Goal: Task Accomplishment & Management: Use online tool/utility

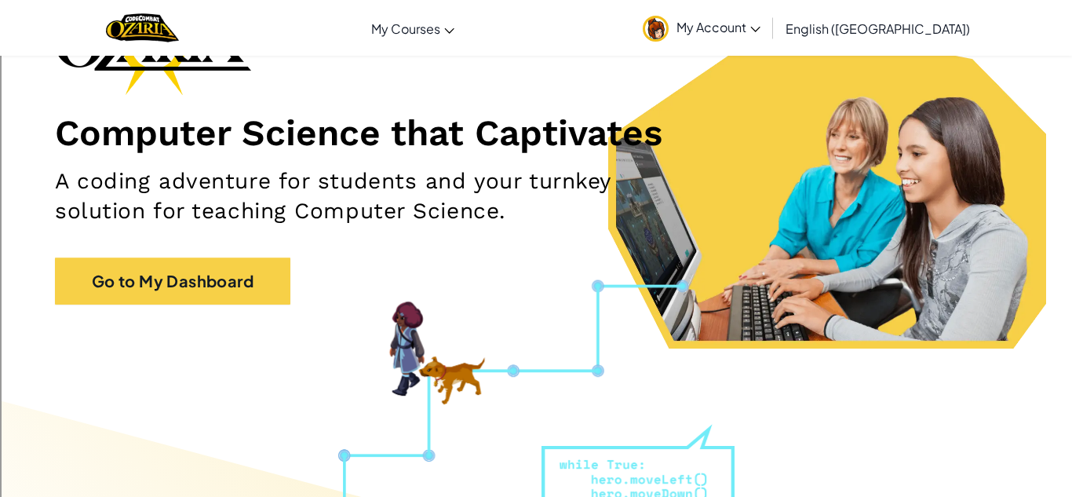
scroll to position [110, 0]
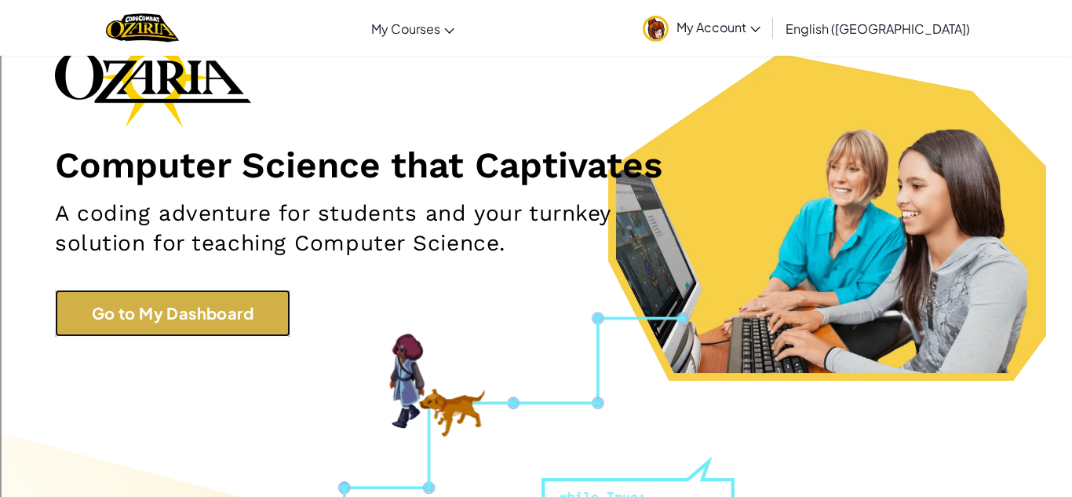
click at [212, 300] on link "Go to My Dashboard" at bounding box center [172, 313] width 235 height 47
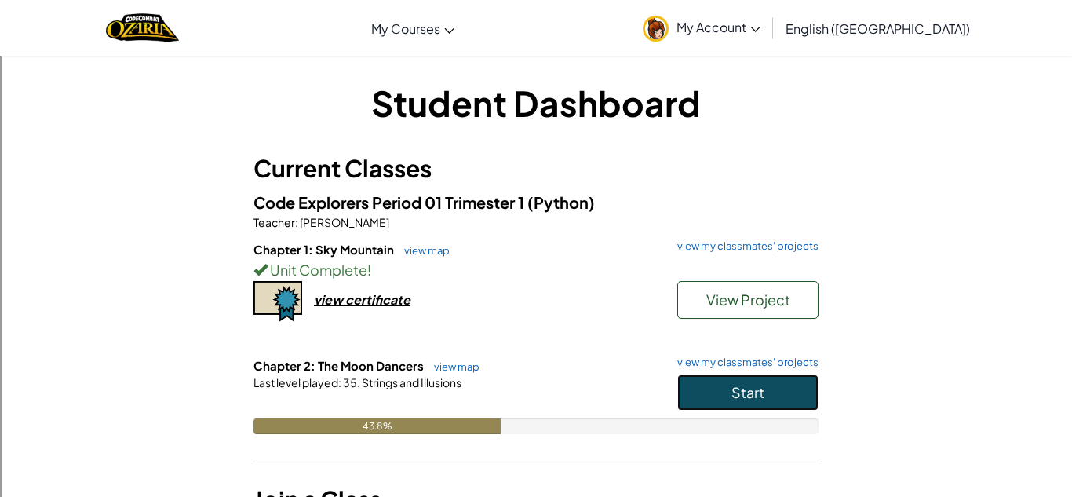
click at [698, 392] on button "Start" at bounding box center [747, 392] width 141 height 36
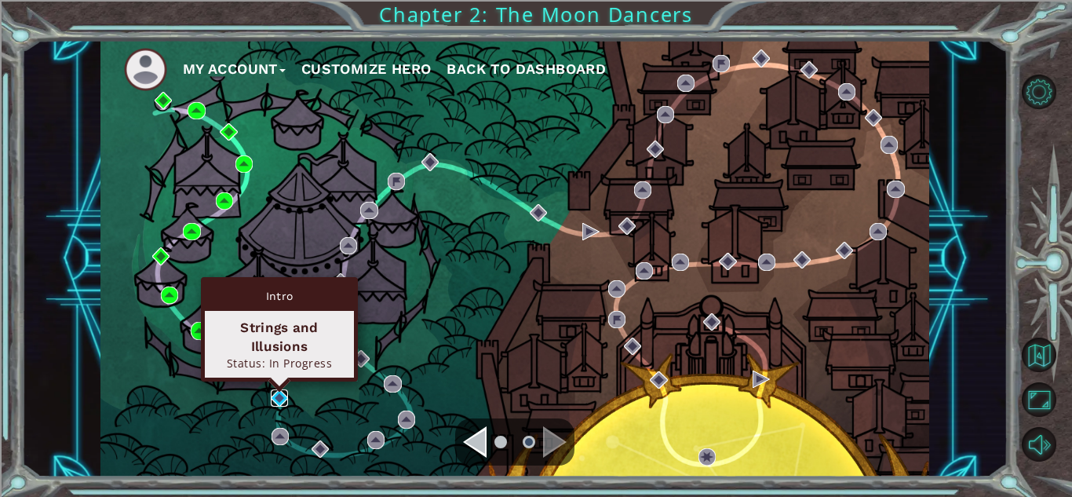
click at [282, 394] on img at bounding box center [279, 397] width 17 height 17
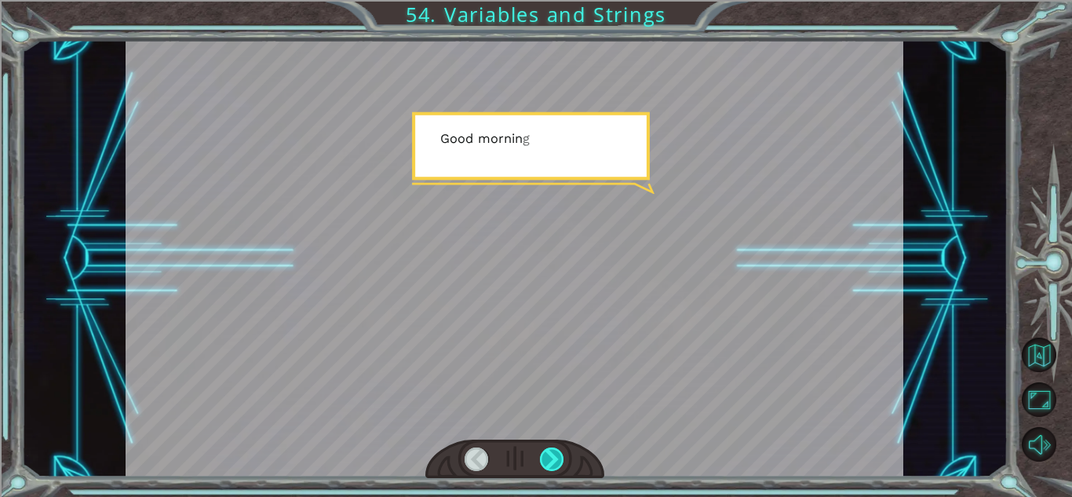
click at [544, 461] on div at bounding box center [552, 459] width 24 height 24
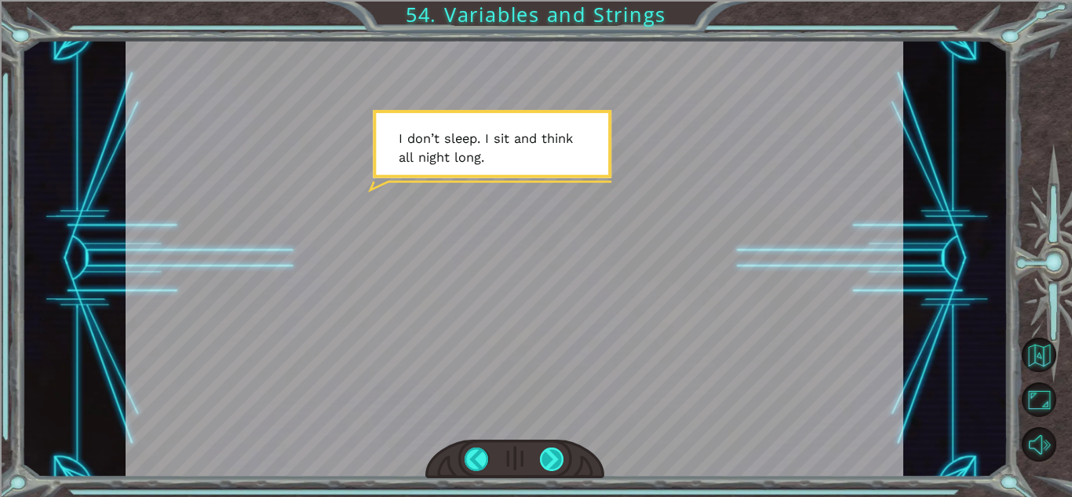
click at [544, 461] on div at bounding box center [552, 459] width 24 height 24
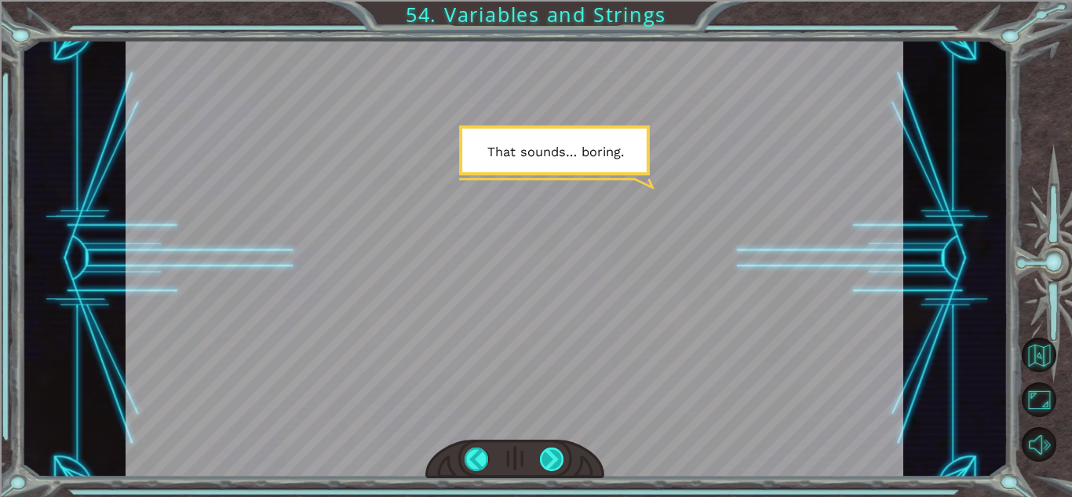
click at [544, 461] on div at bounding box center [552, 459] width 24 height 24
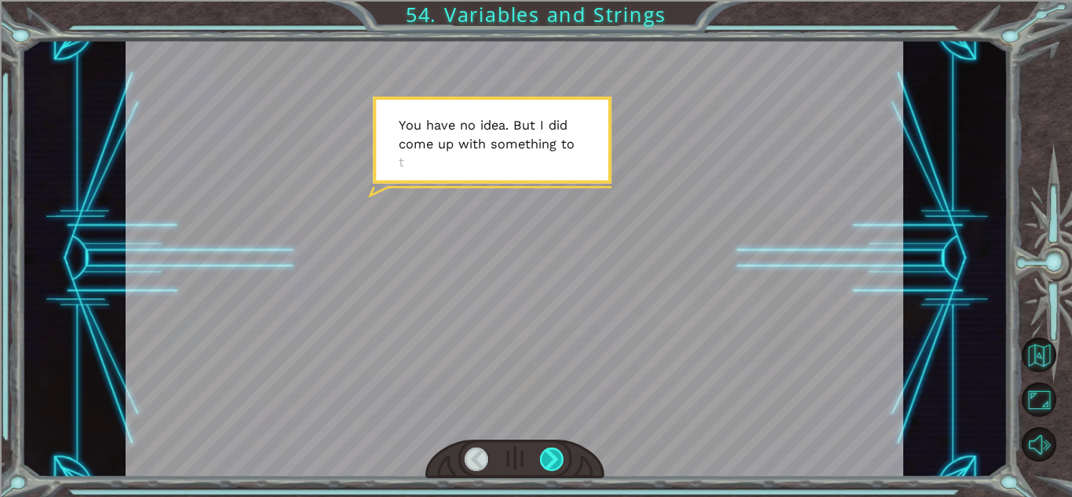
click at [544, 461] on div at bounding box center [552, 459] width 24 height 24
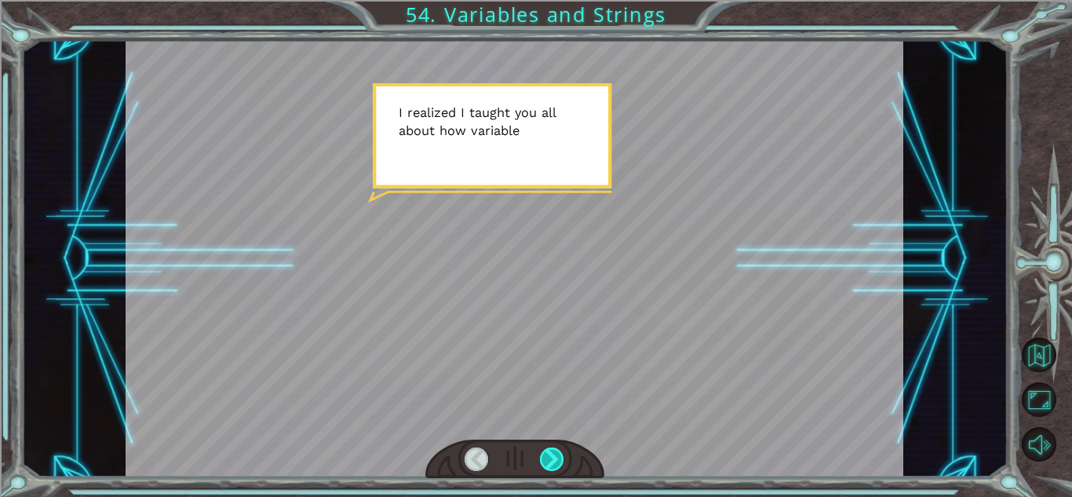
click at [544, 461] on div at bounding box center [552, 459] width 24 height 24
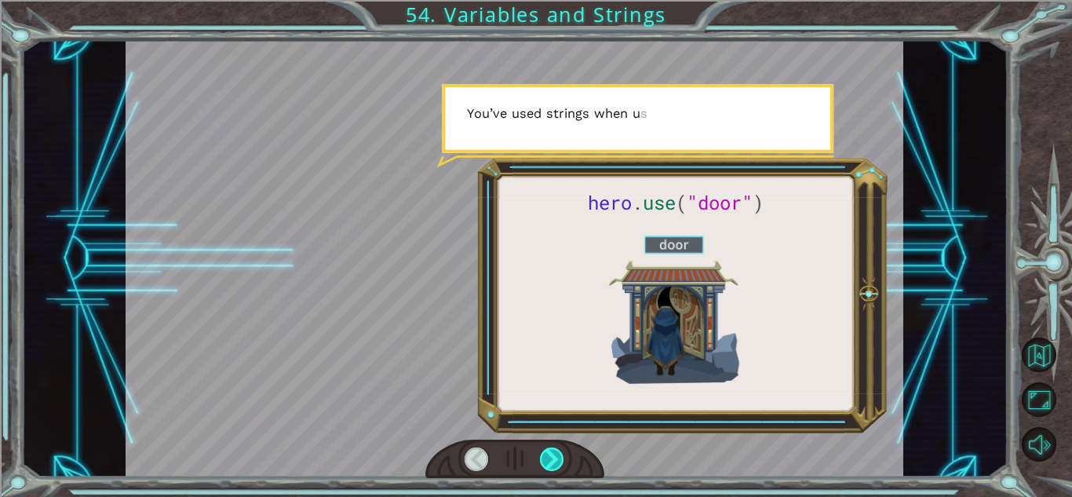
click at [544, 461] on div at bounding box center [552, 459] width 24 height 24
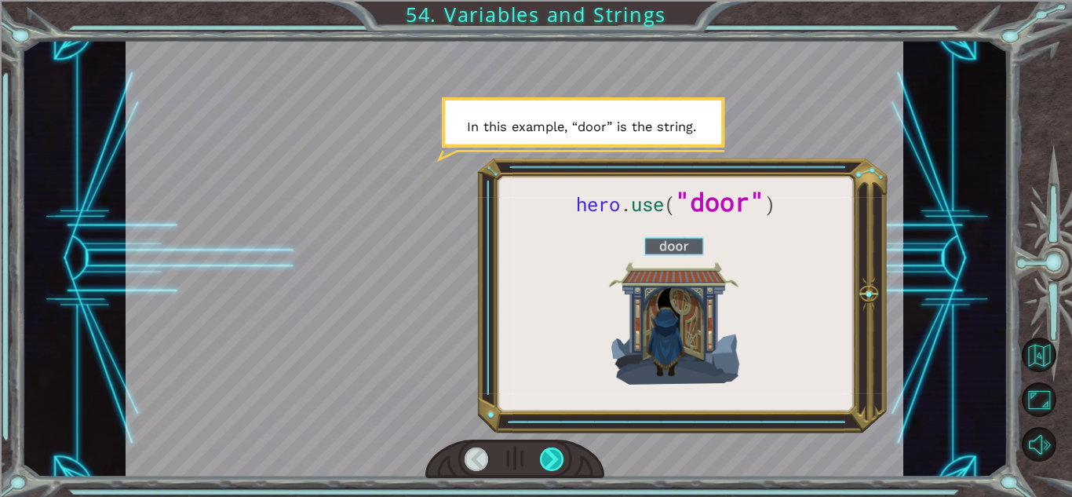
click at [544, 461] on div at bounding box center [552, 459] width 24 height 24
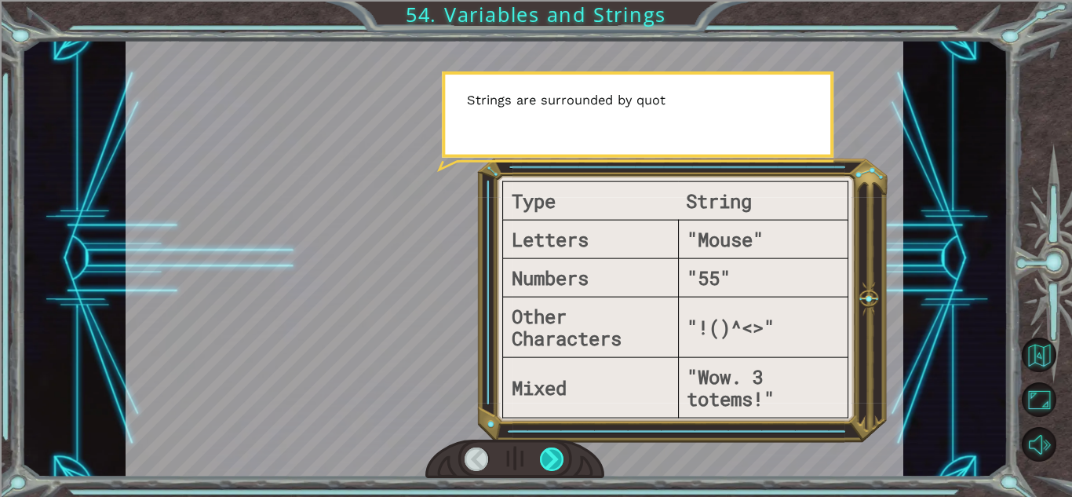
click at [544, 461] on div at bounding box center [552, 459] width 24 height 24
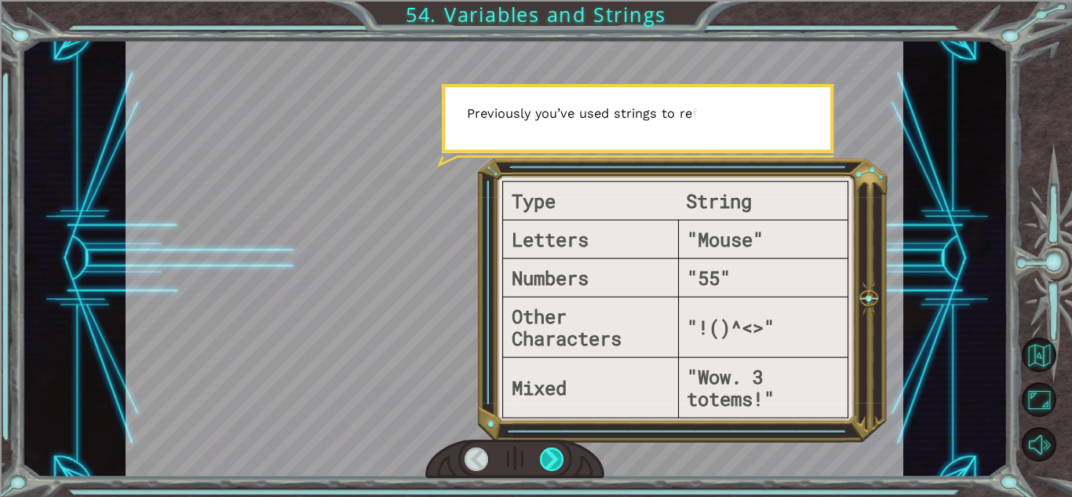
click at [544, 461] on div at bounding box center [552, 459] width 24 height 24
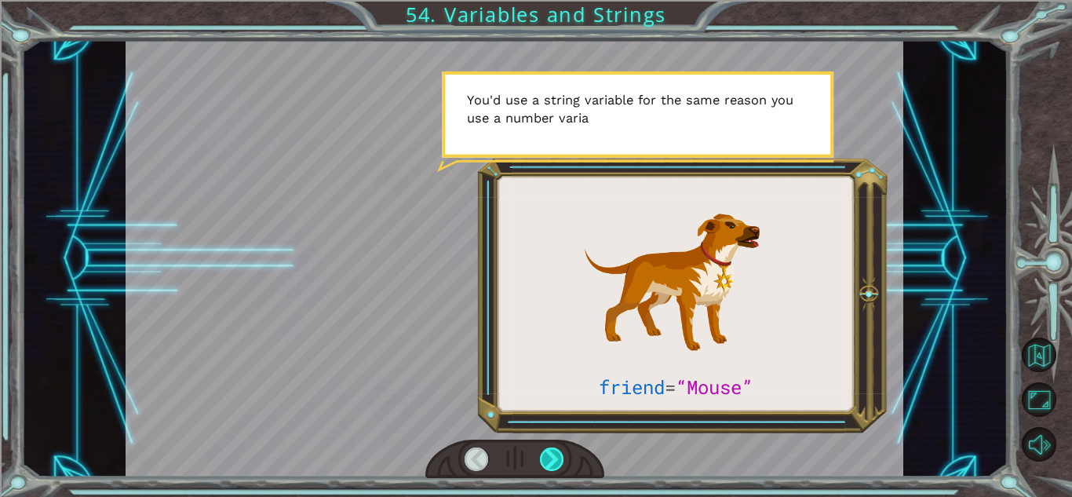
click at [544, 461] on div at bounding box center [552, 459] width 24 height 24
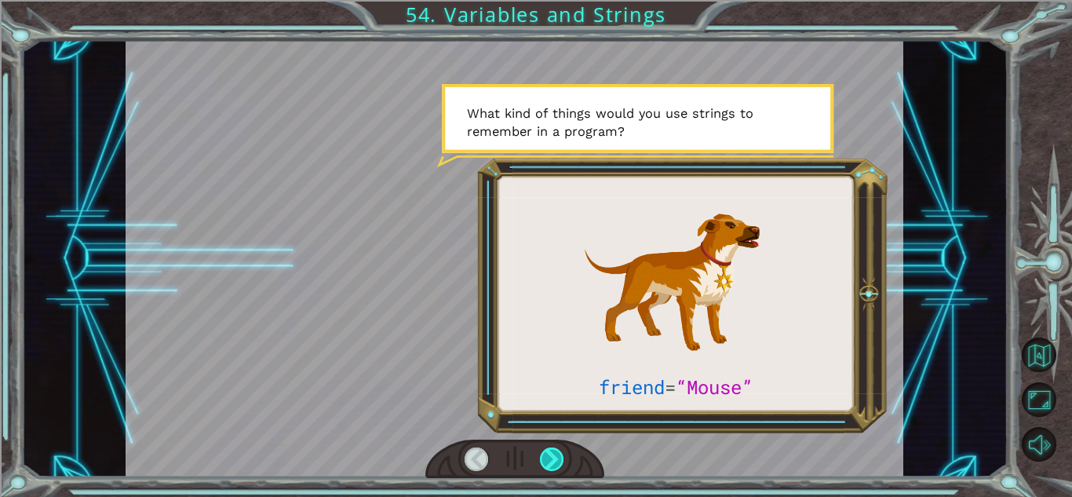
click at [544, 461] on div at bounding box center [552, 459] width 24 height 24
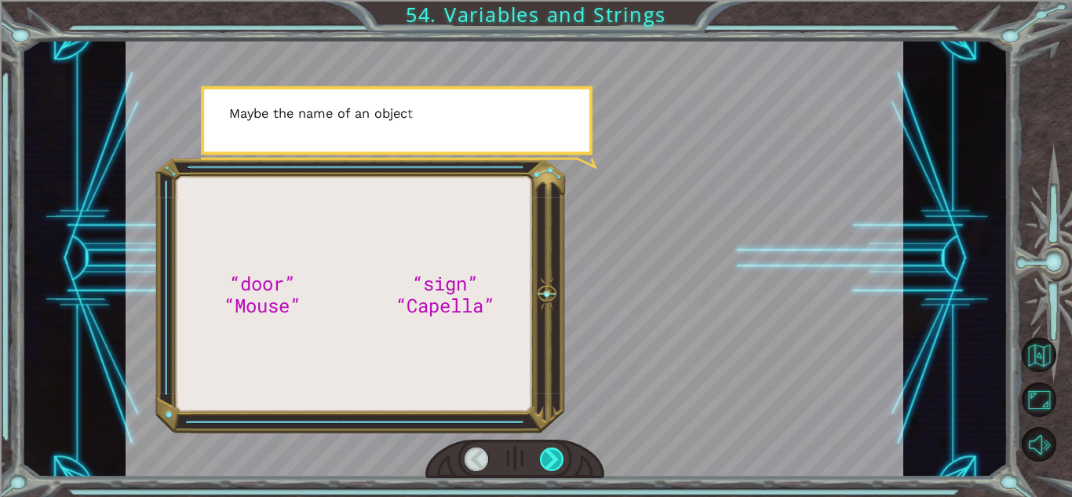
click at [544, 461] on div at bounding box center [552, 459] width 24 height 24
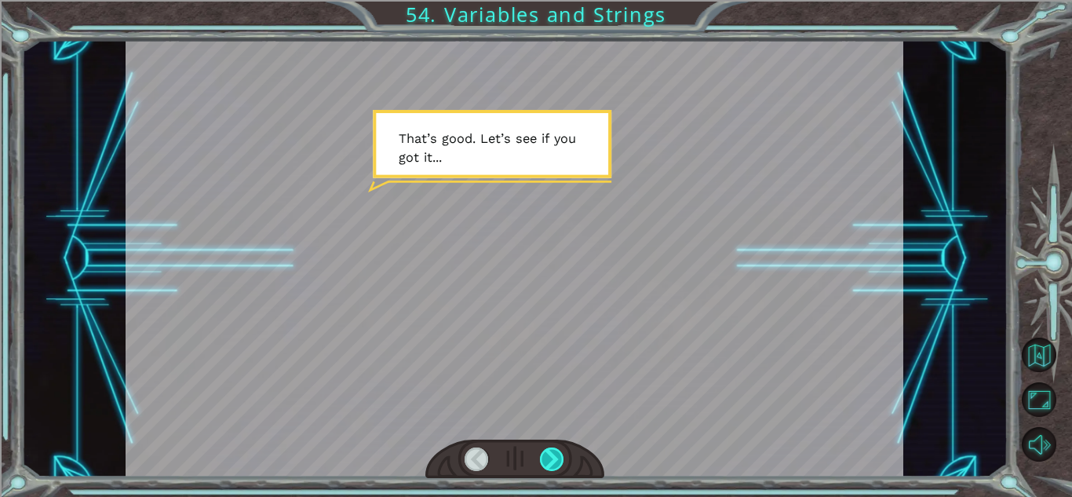
click at [544, 461] on div at bounding box center [552, 459] width 24 height 24
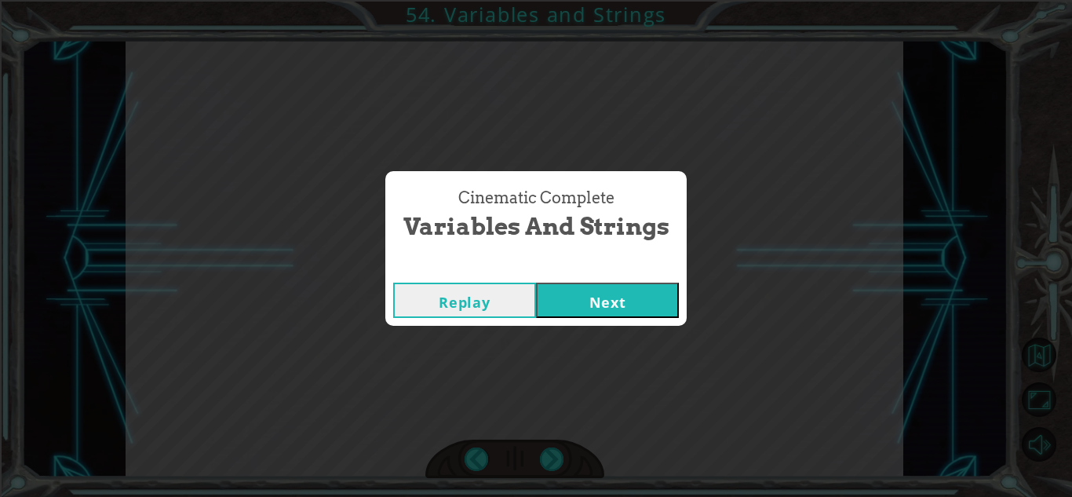
click at [597, 308] on button "Next" at bounding box center [607, 299] width 143 height 35
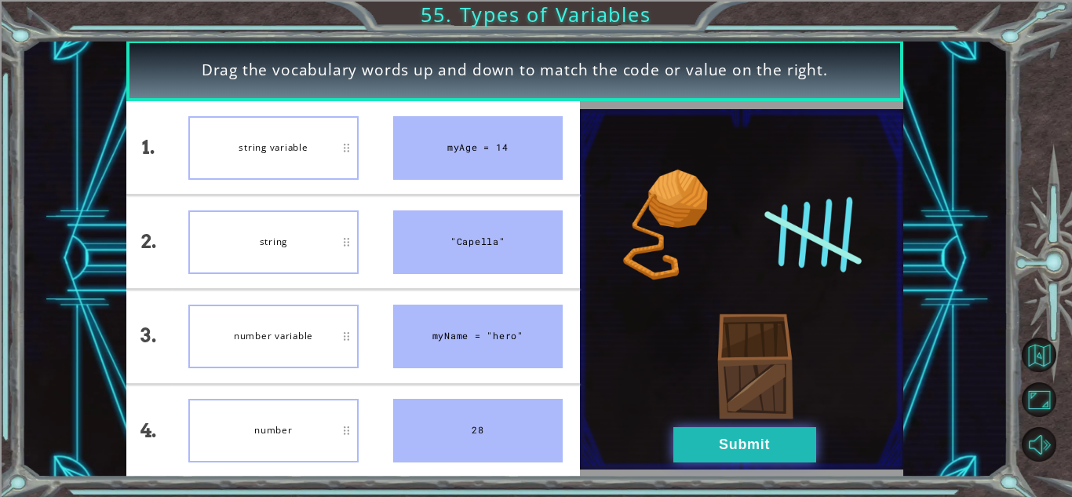
click at [731, 439] on button "Submit" at bounding box center [744, 444] width 143 height 35
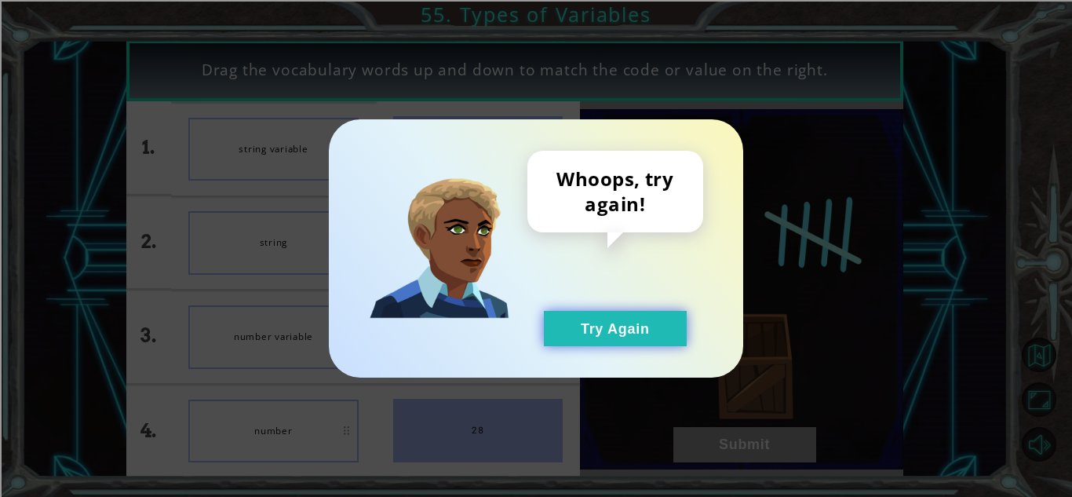
click at [544, 338] on button "Try Again" at bounding box center [615, 328] width 143 height 35
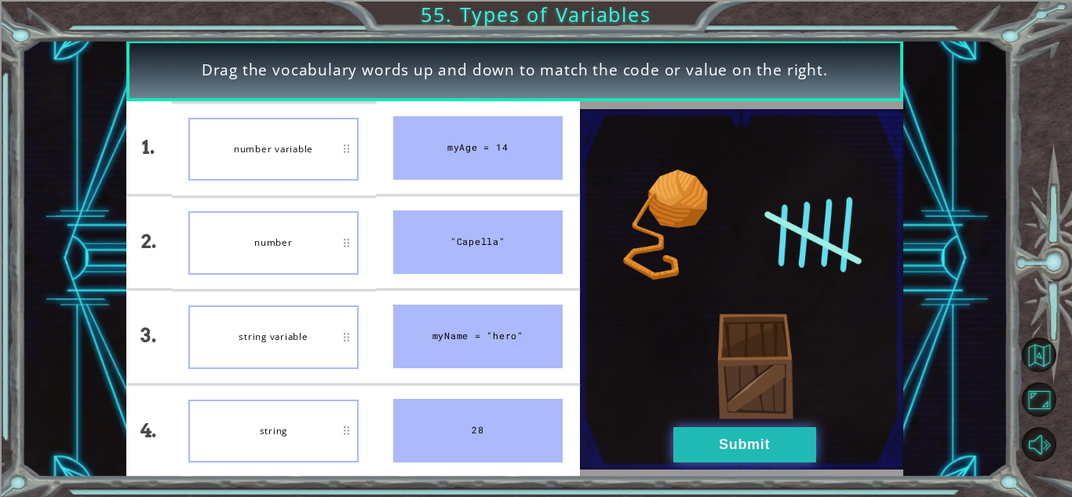
click at [724, 460] on button "Submit" at bounding box center [744, 444] width 143 height 35
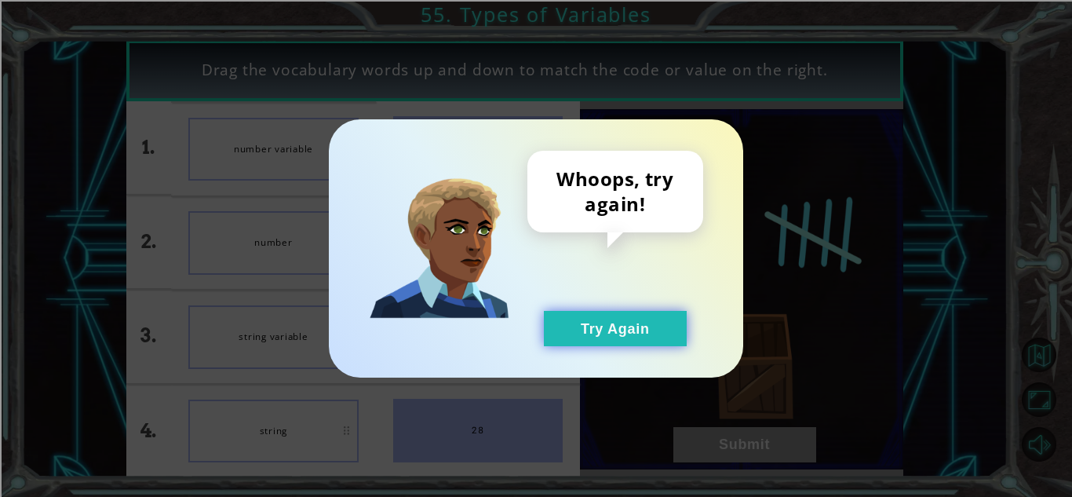
click at [611, 313] on button "Try Again" at bounding box center [615, 328] width 143 height 35
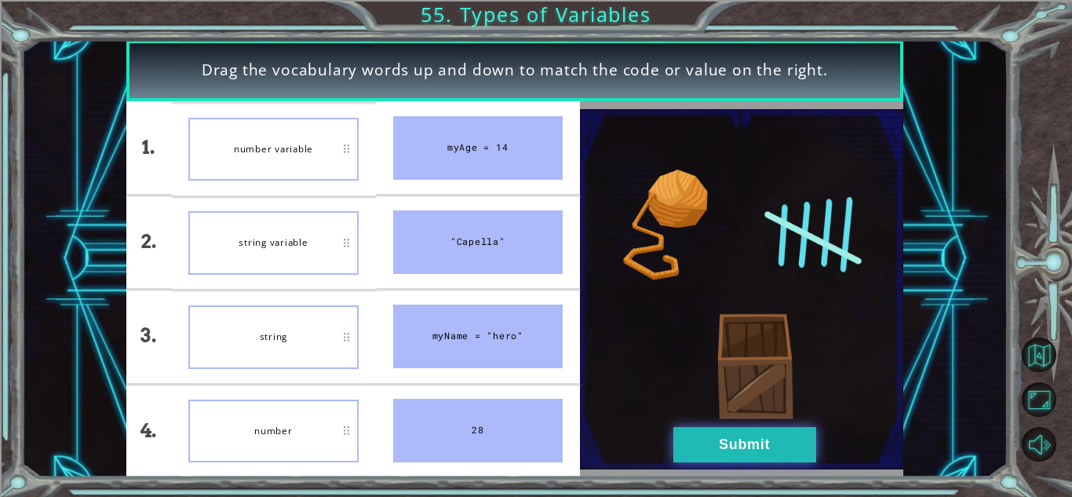
click at [719, 453] on button "Submit" at bounding box center [744, 444] width 143 height 35
